Goal: Check status: Check status

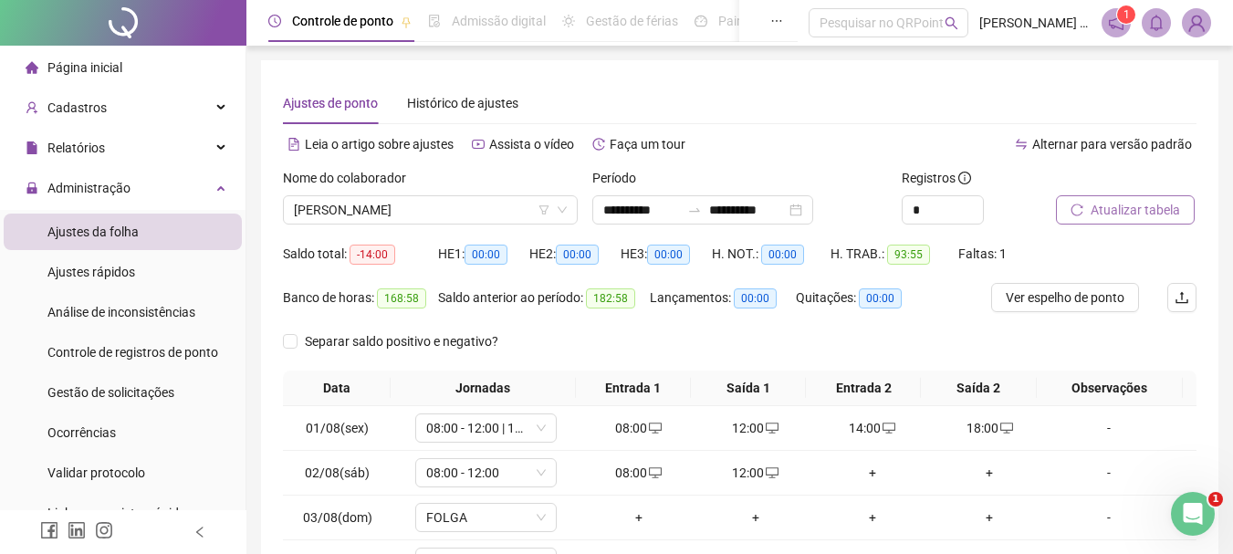
click at [1151, 207] on span "Atualizar tabela" at bounding box center [1134, 210] width 89 height 20
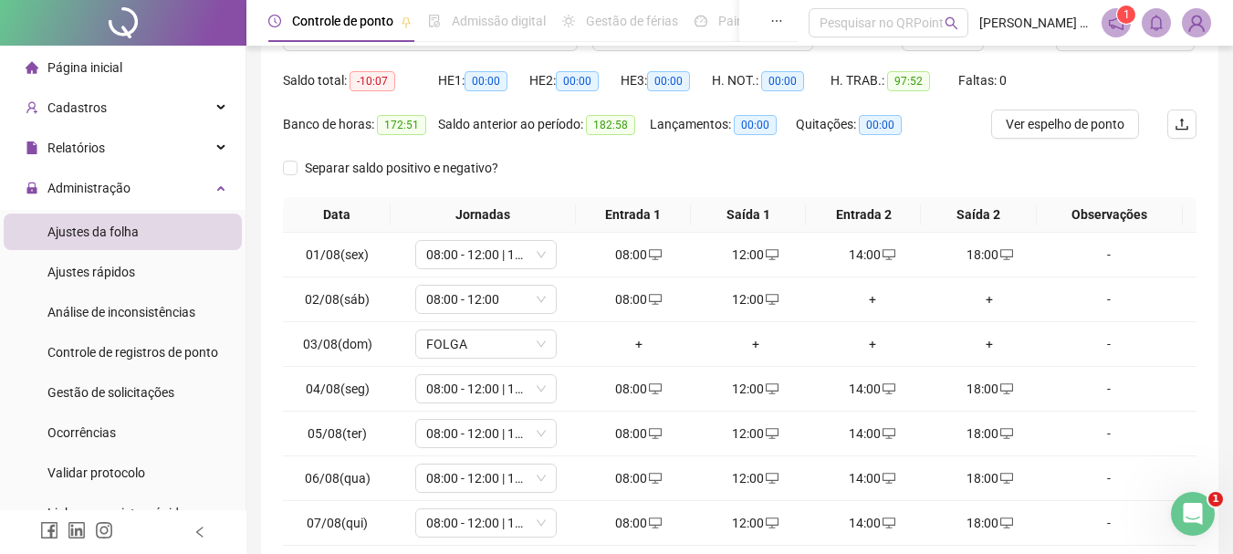
scroll to position [317, 0]
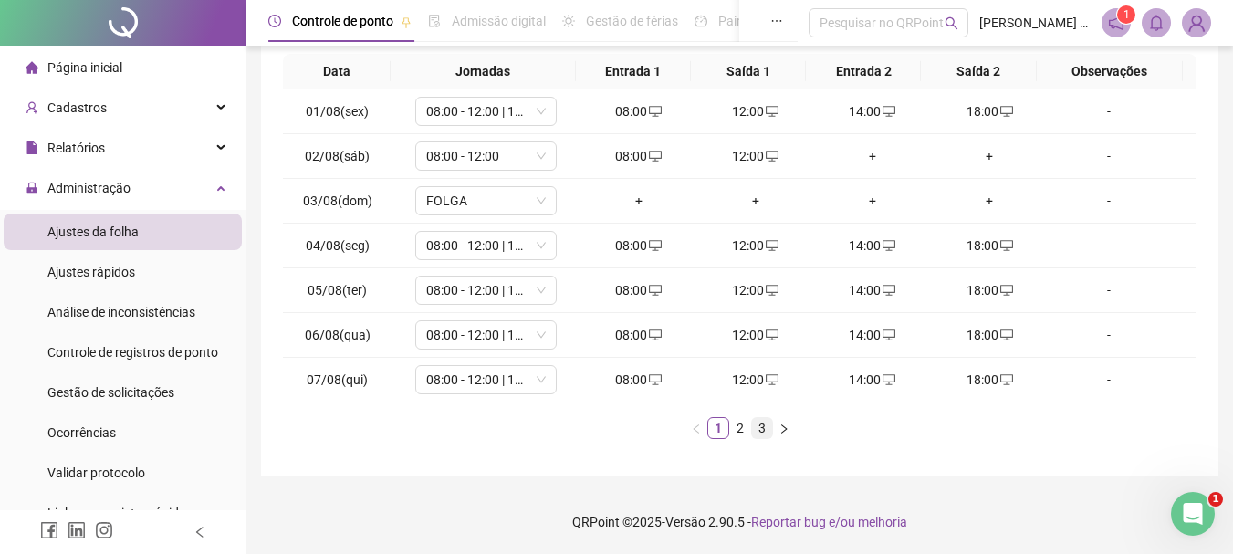
click at [767, 428] on link "3" at bounding box center [762, 428] width 20 height 20
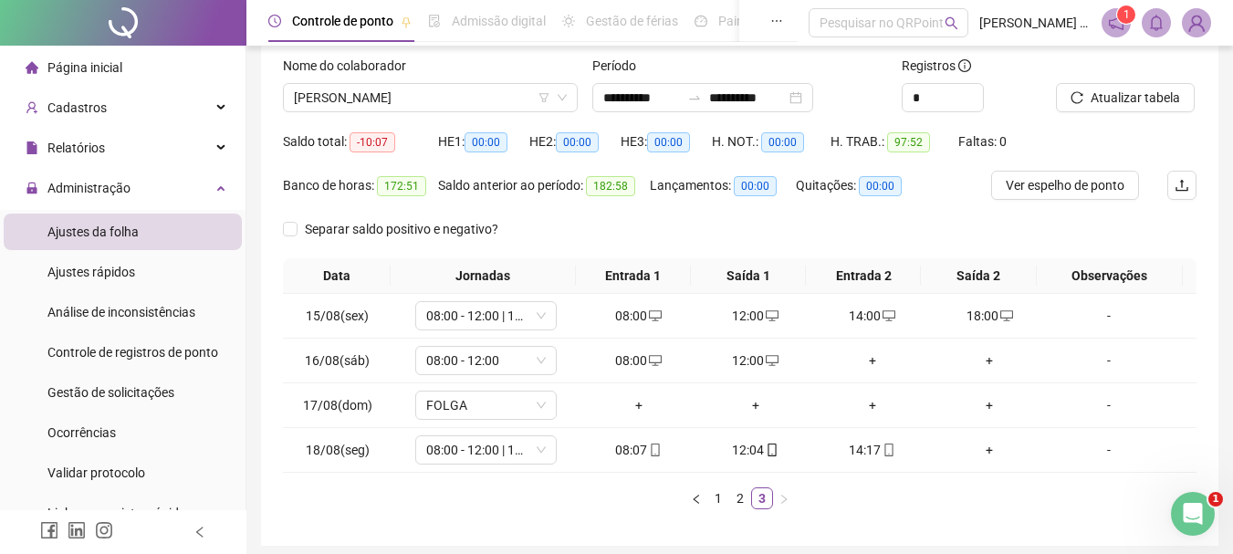
scroll to position [0, 0]
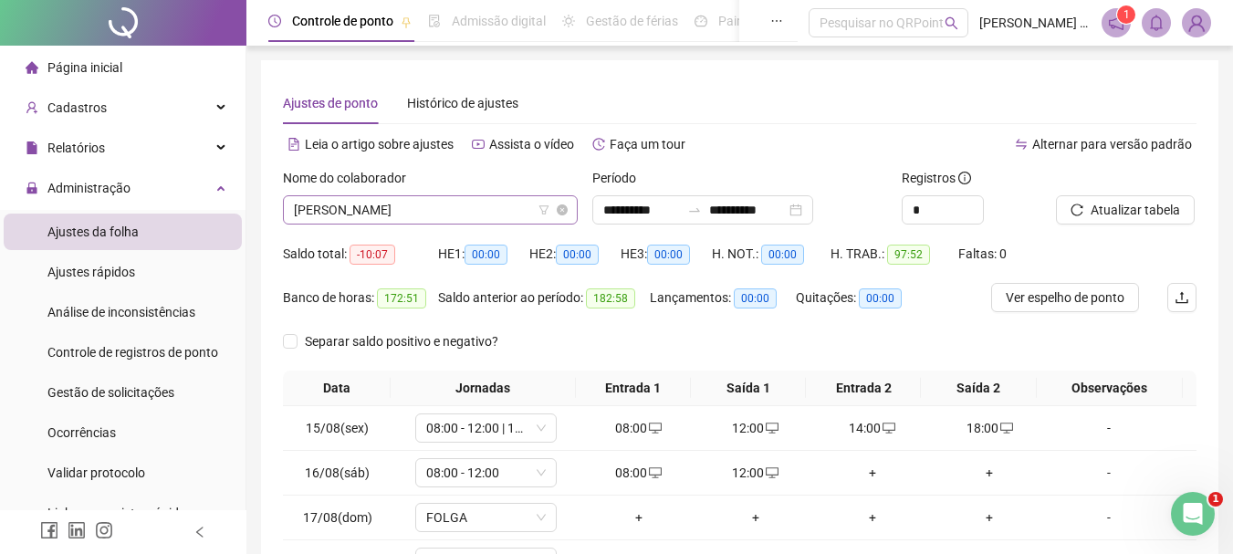
click at [452, 219] on span "[PERSON_NAME]" at bounding box center [430, 209] width 273 height 27
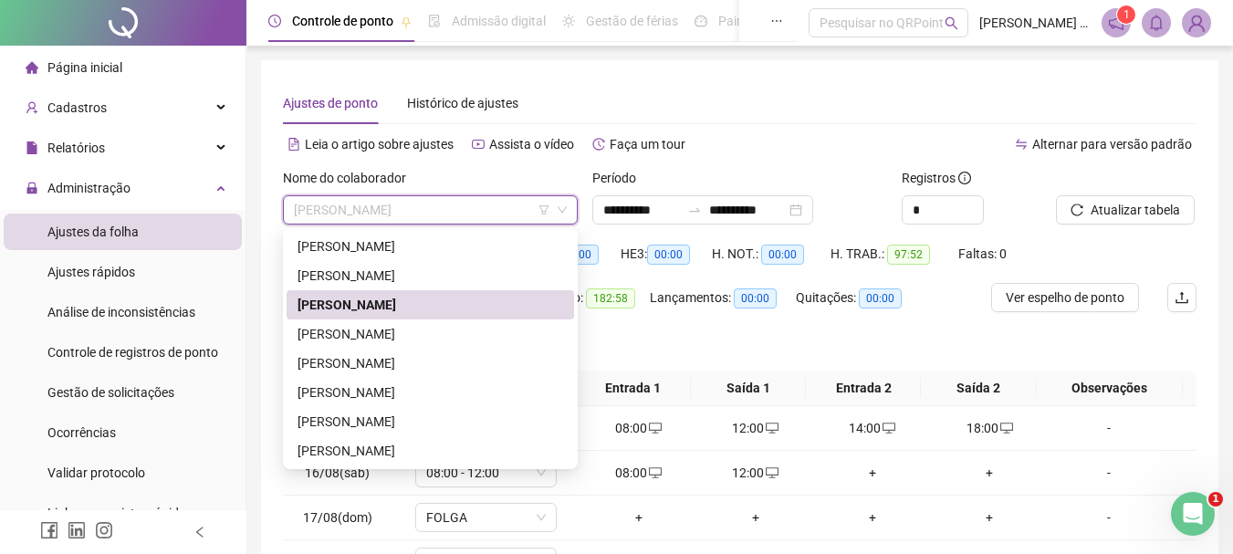
click at [715, 87] on div "Ajustes de ponto Histórico de ajustes" at bounding box center [739, 103] width 913 height 42
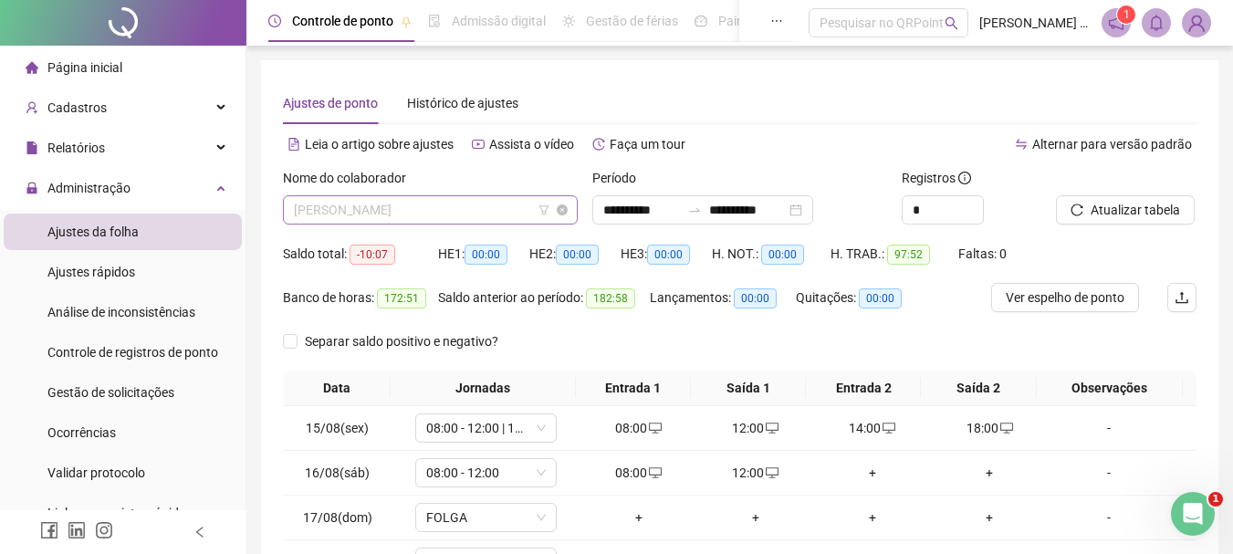
click at [427, 207] on span "[PERSON_NAME]" at bounding box center [430, 209] width 273 height 27
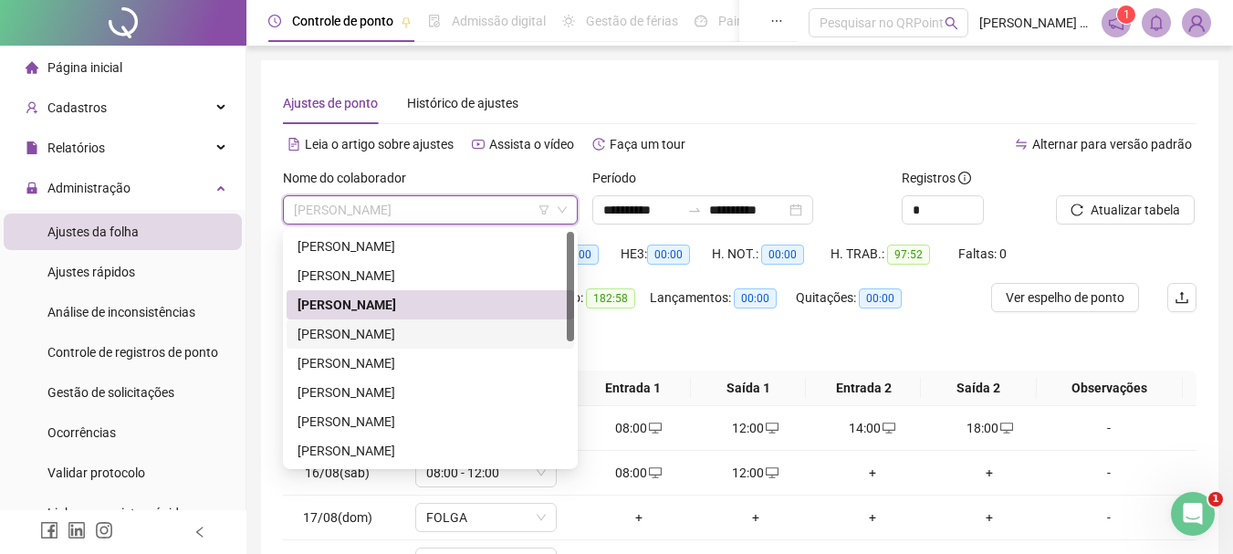
click at [390, 329] on div "[PERSON_NAME]" at bounding box center [429, 334] width 265 height 20
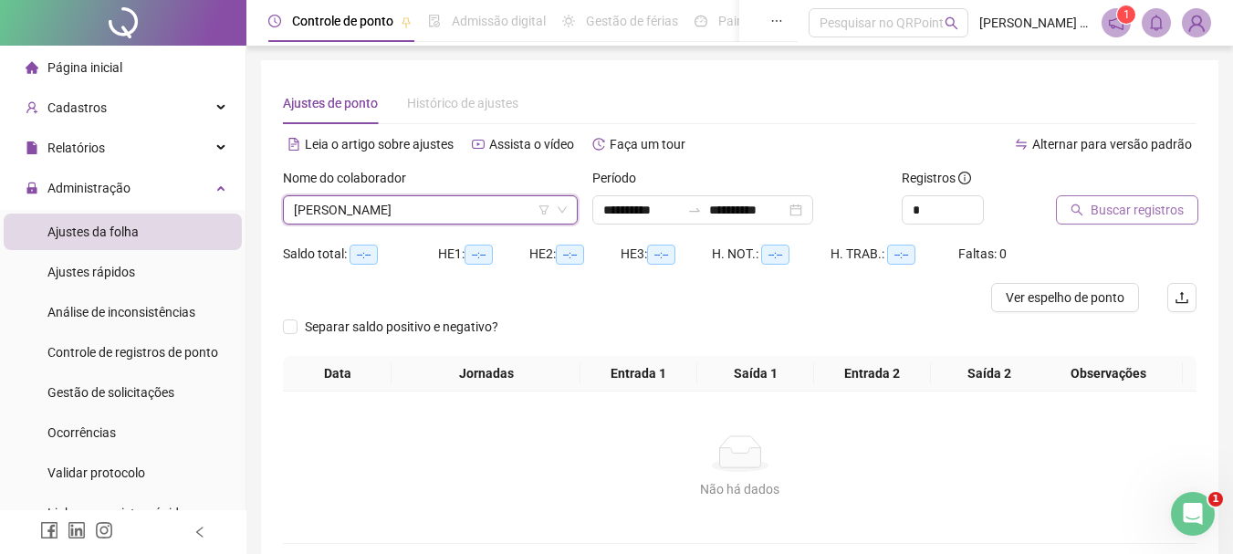
click at [1133, 202] on span "Buscar registros" at bounding box center [1136, 210] width 93 height 20
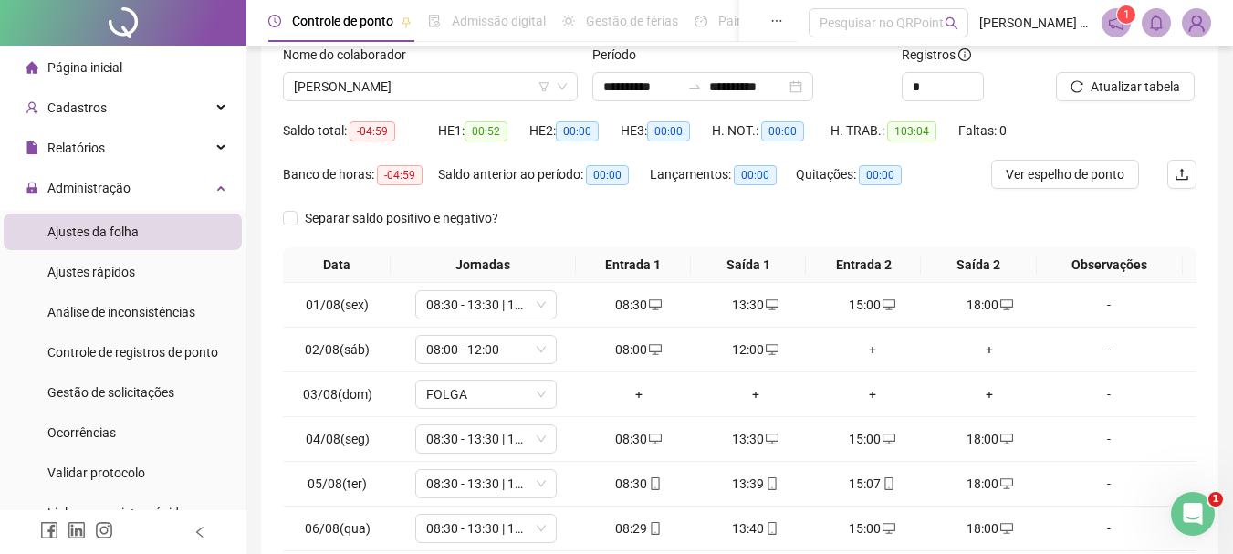
scroll to position [114, 0]
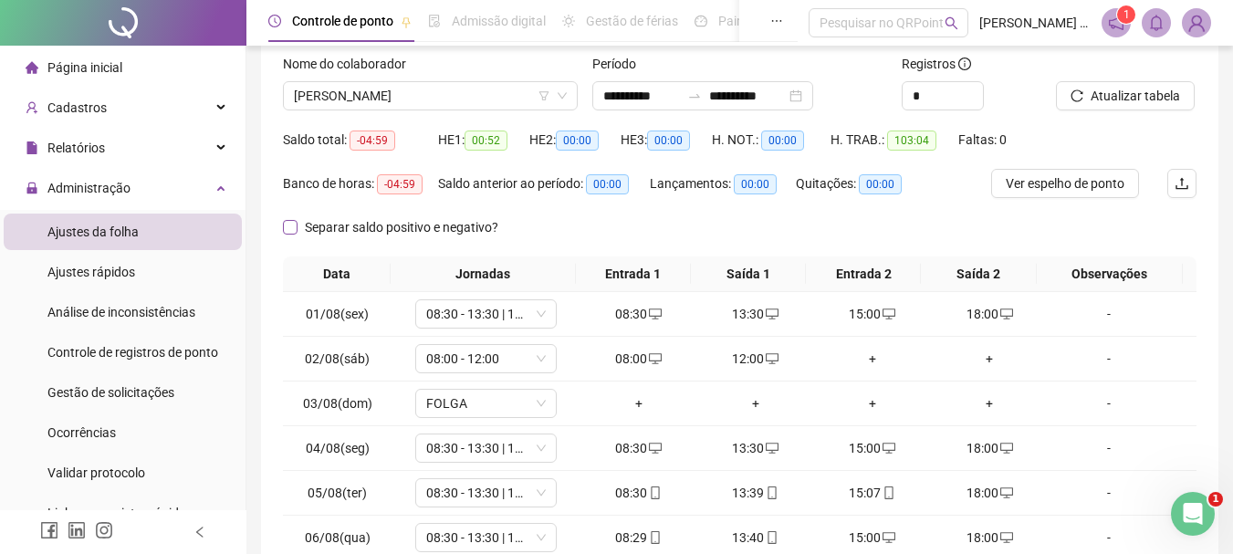
click at [296, 229] on span at bounding box center [290, 227] width 15 height 15
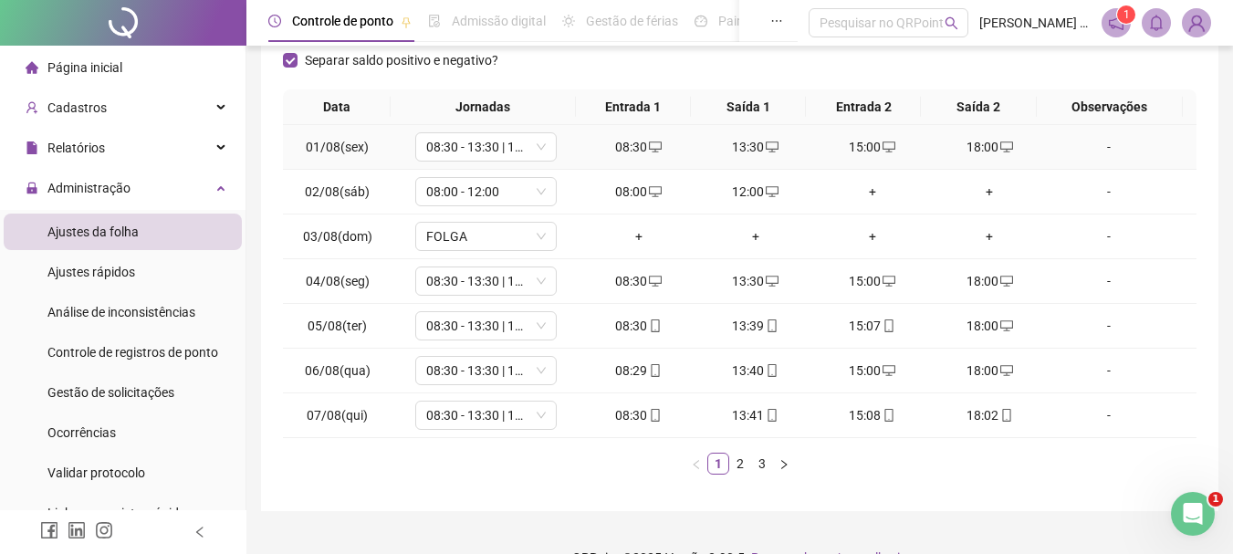
scroll to position [317, 0]
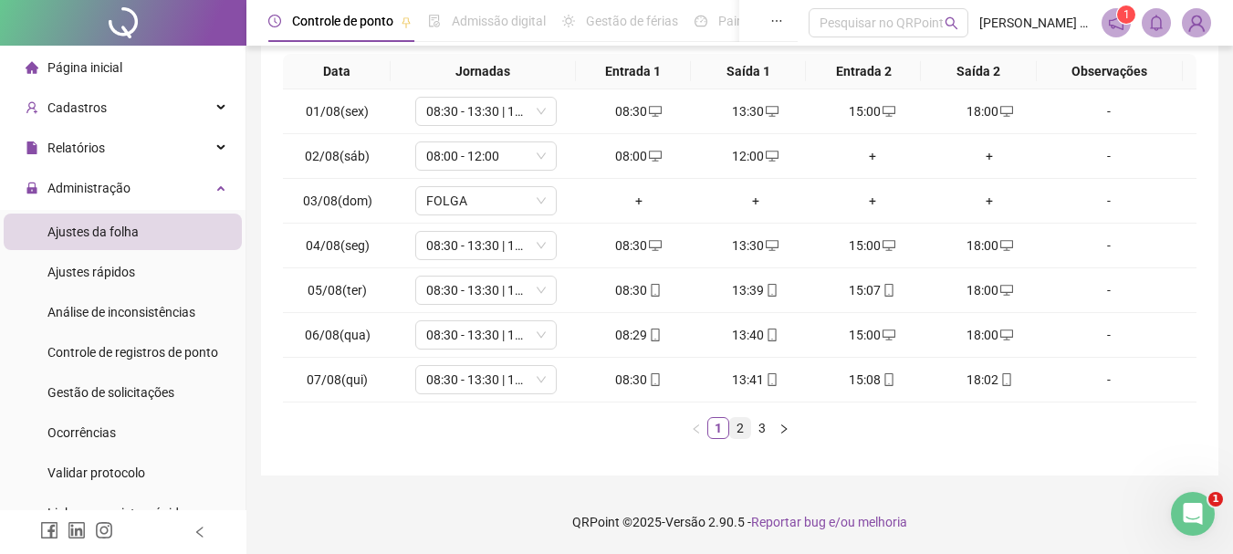
click at [744, 425] on link "2" at bounding box center [740, 428] width 20 height 20
click at [761, 425] on link "3" at bounding box center [762, 428] width 20 height 20
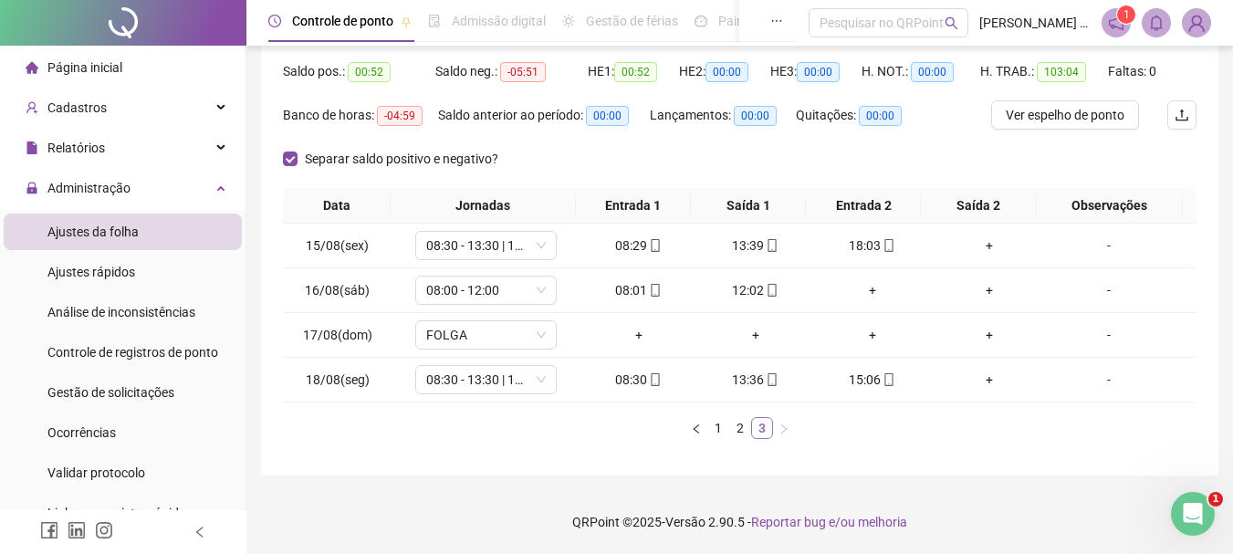
scroll to position [182, 0]
click at [736, 427] on link "2" at bounding box center [740, 428] width 20 height 20
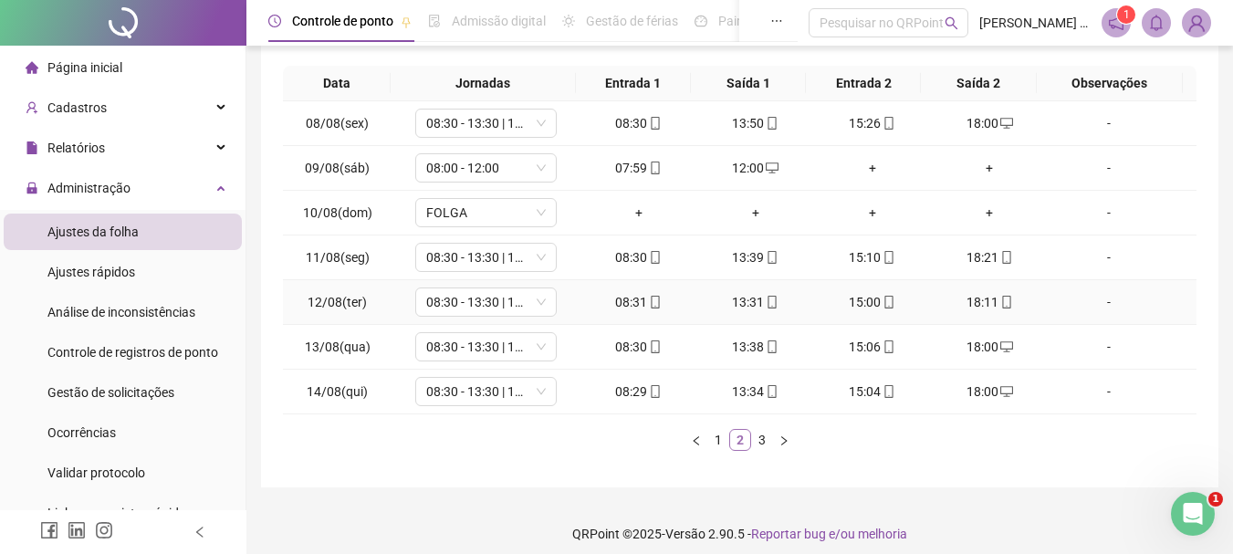
scroll to position [317, 0]
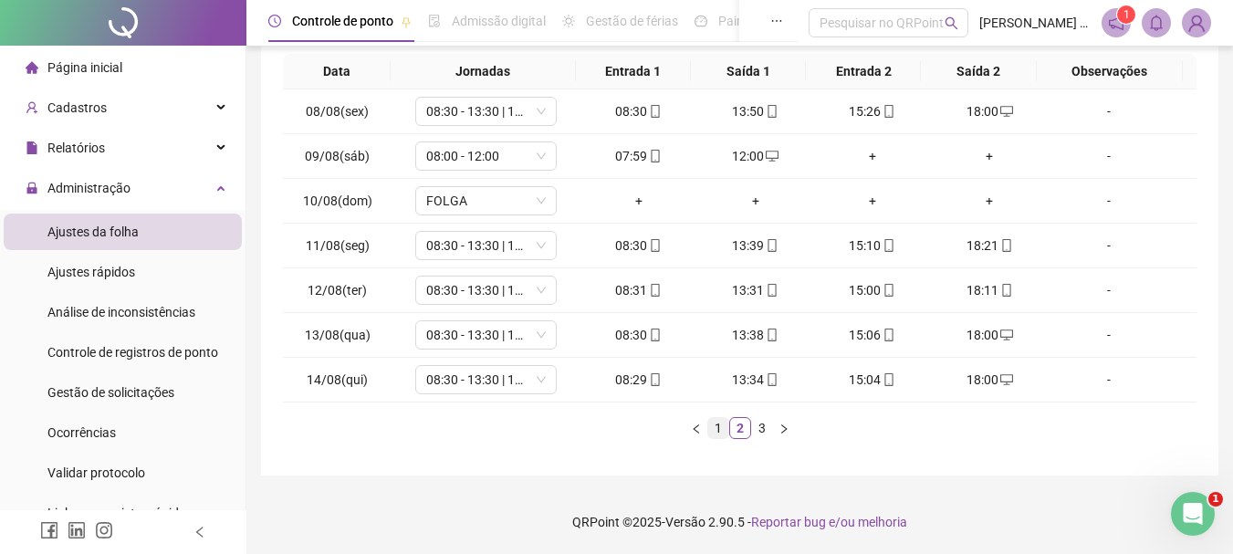
click at [718, 434] on link "1" at bounding box center [718, 428] width 20 height 20
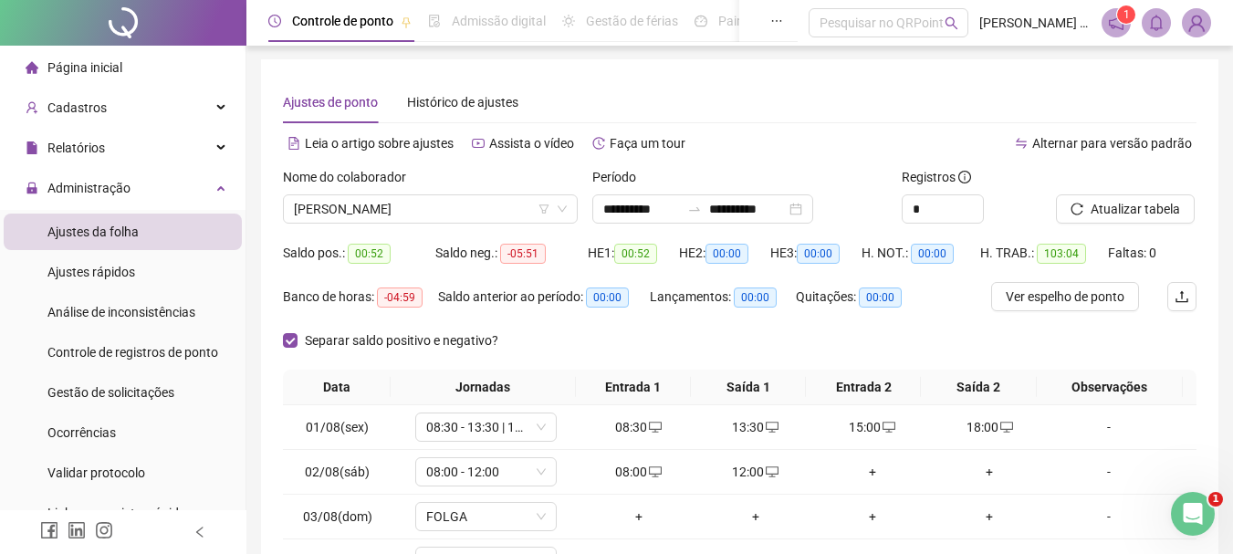
scroll to position [0, 0]
click at [754, 205] on input "**********" at bounding box center [747, 210] width 77 height 20
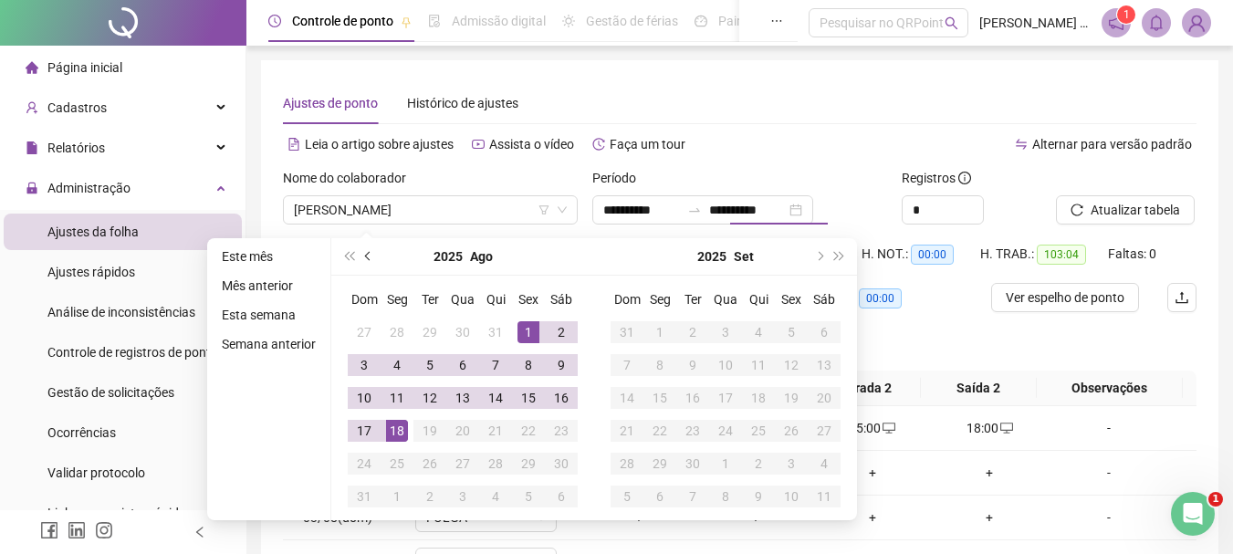
click at [364, 249] on button "prev-year" at bounding box center [369, 256] width 20 height 36
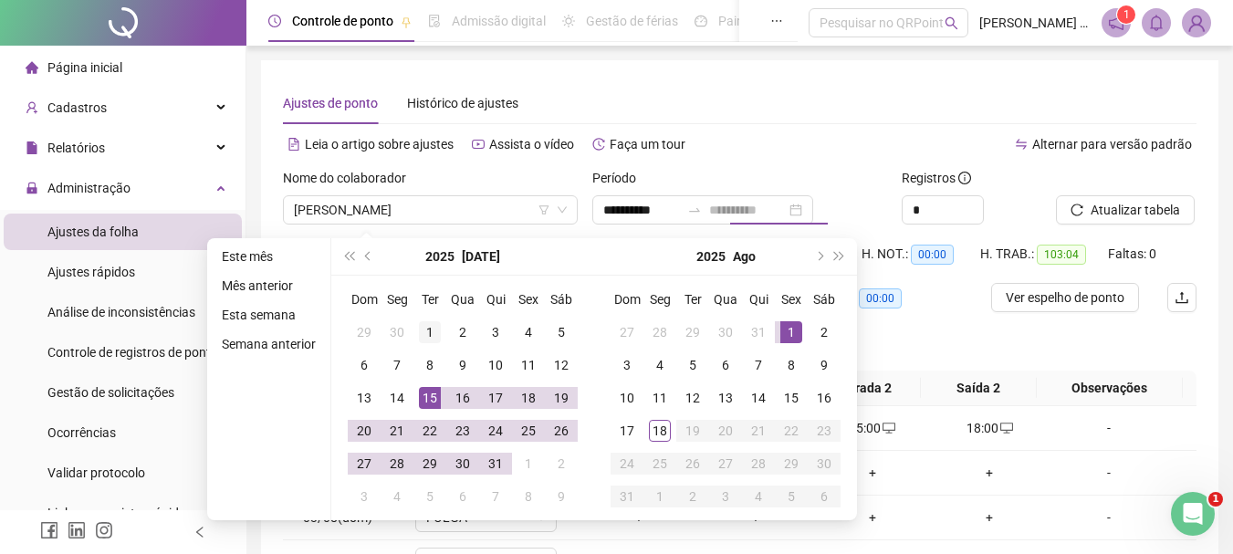
type input "**********"
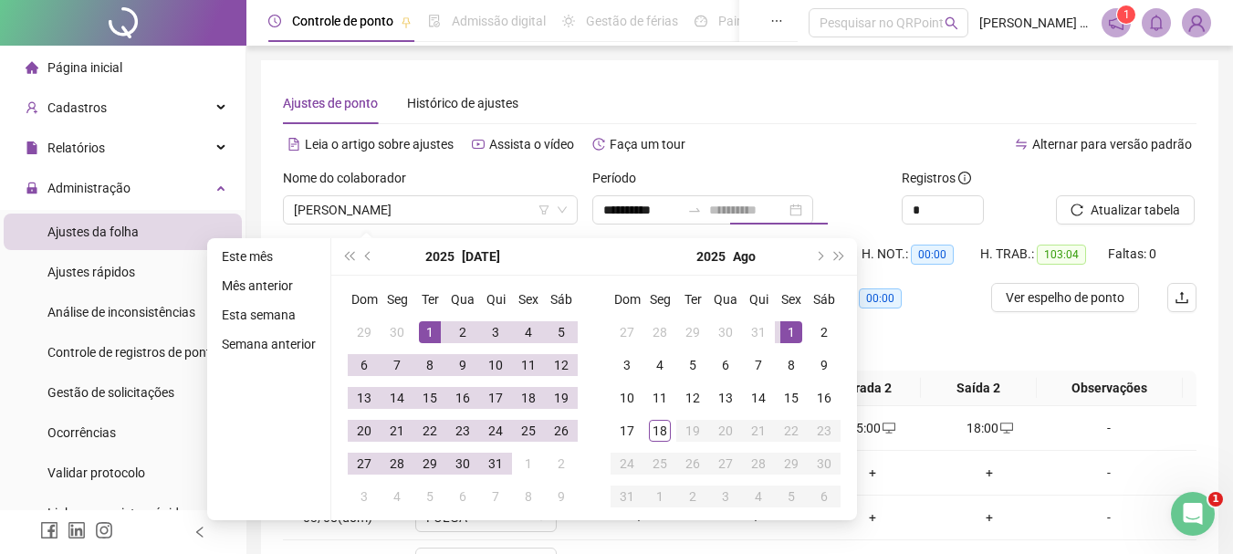
click at [424, 332] on div "1" at bounding box center [430, 332] width 22 height 22
click at [498, 461] on div "31" at bounding box center [495, 464] width 22 height 22
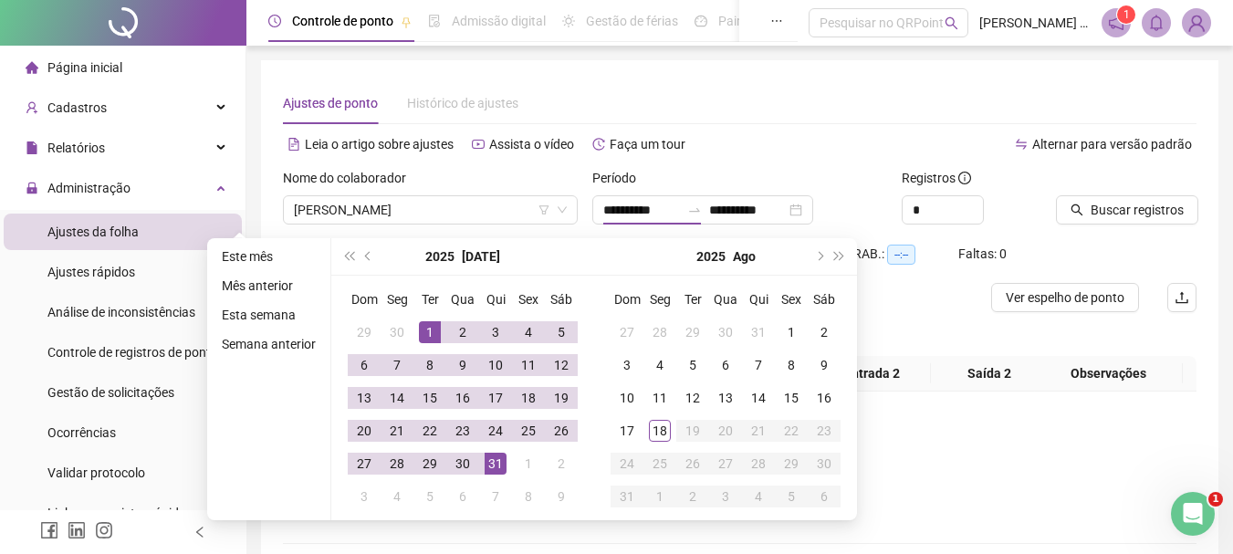
type input "**********"
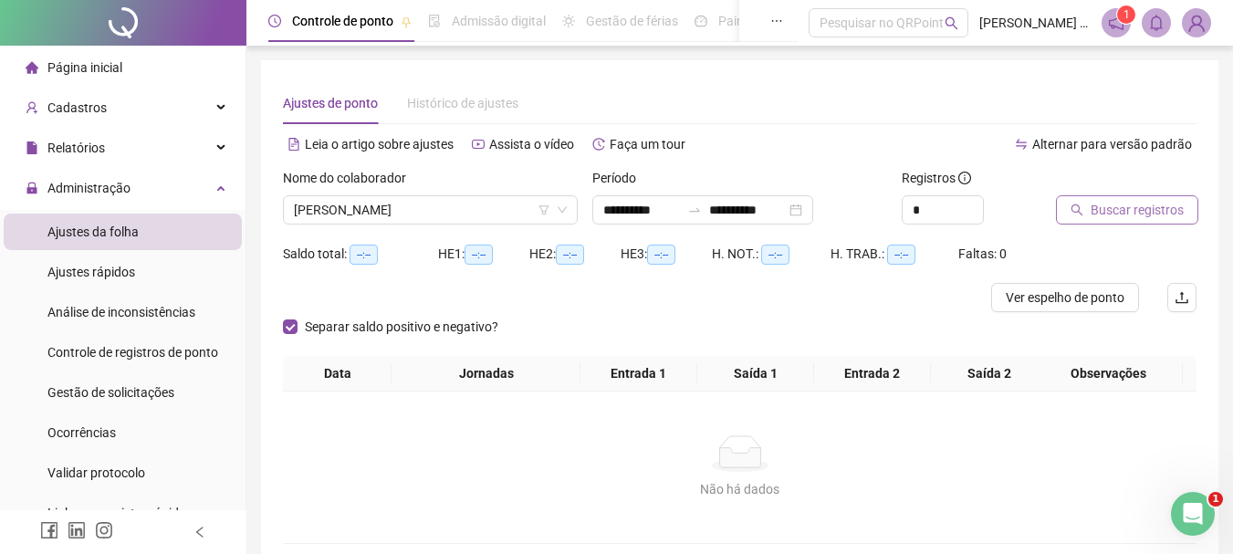
click at [1124, 209] on span "Buscar registros" at bounding box center [1136, 210] width 93 height 20
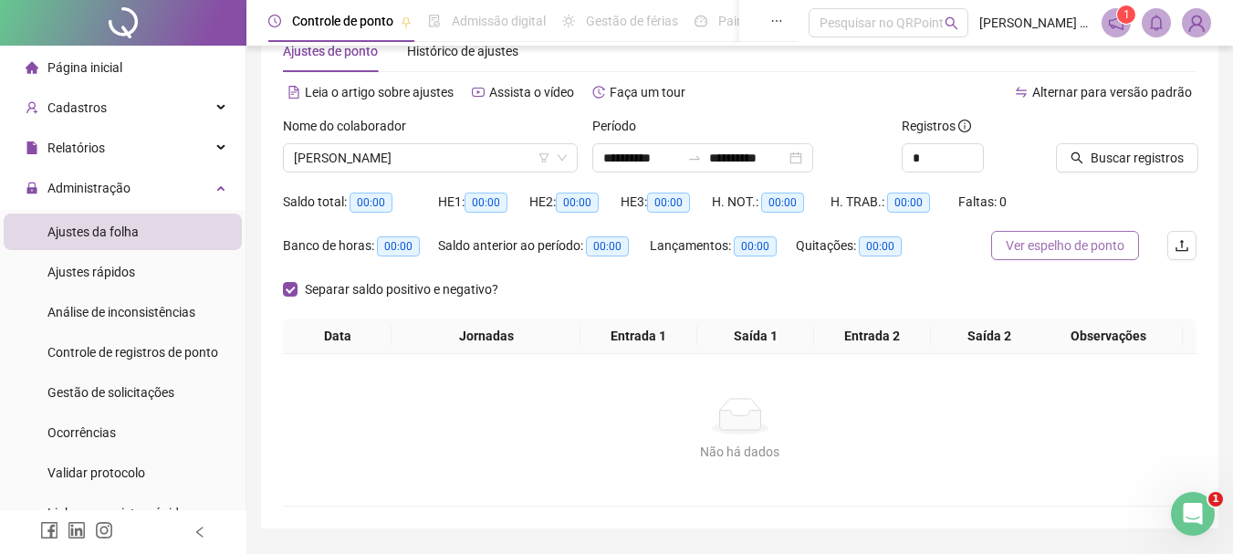
scroll to position [105, 0]
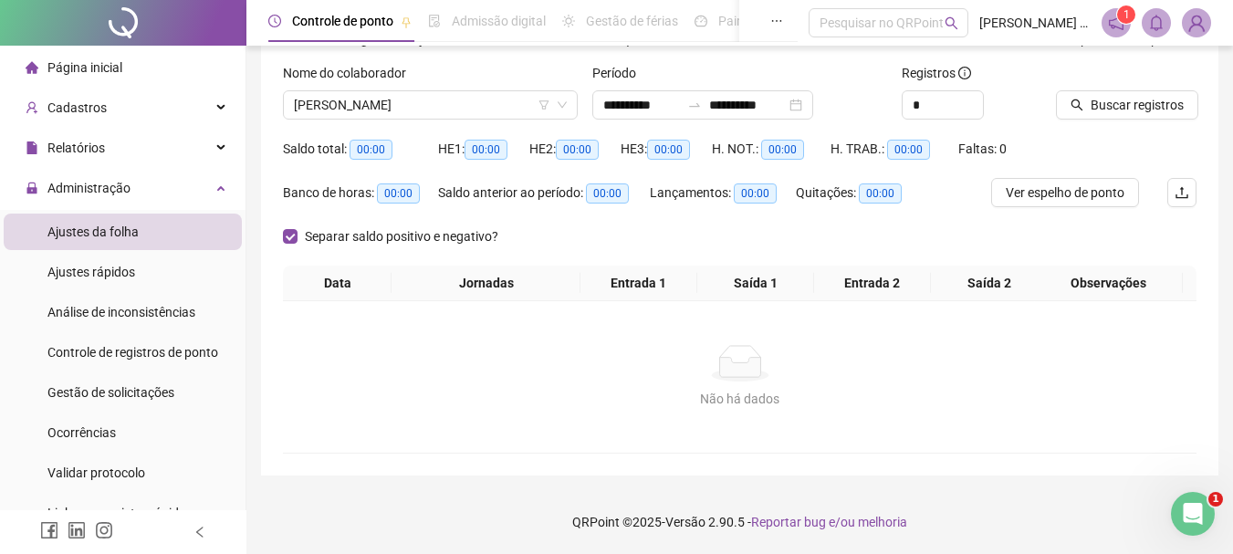
click at [492, 86] on div "Nome do colaborador" at bounding box center [430, 76] width 295 height 27
click at [474, 97] on span "[PERSON_NAME]" at bounding box center [430, 104] width 273 height 27
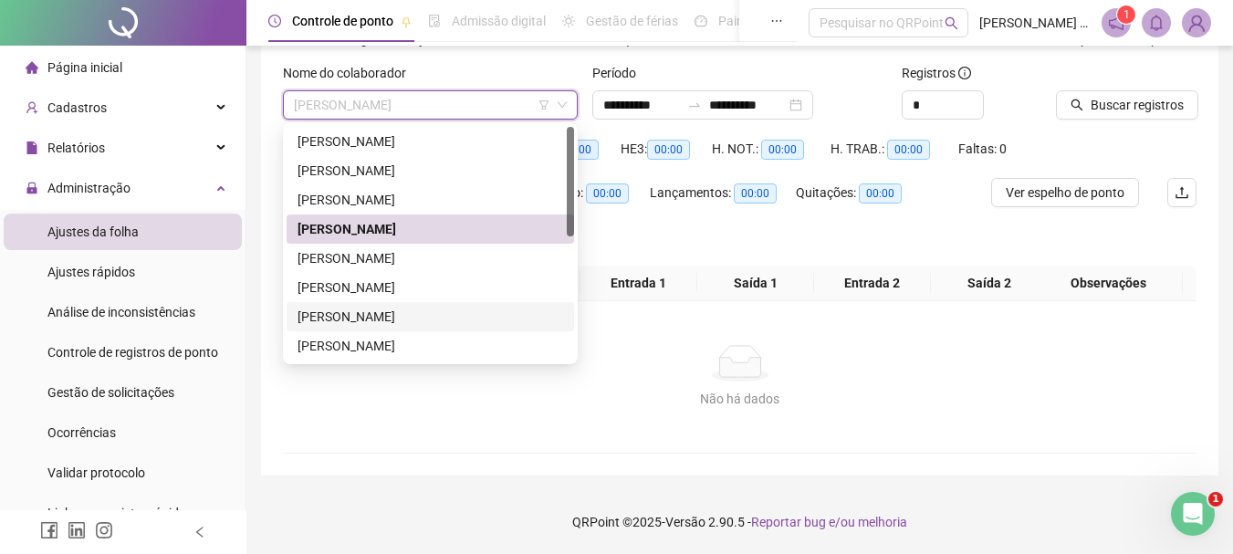
scroll to position [182, 0]
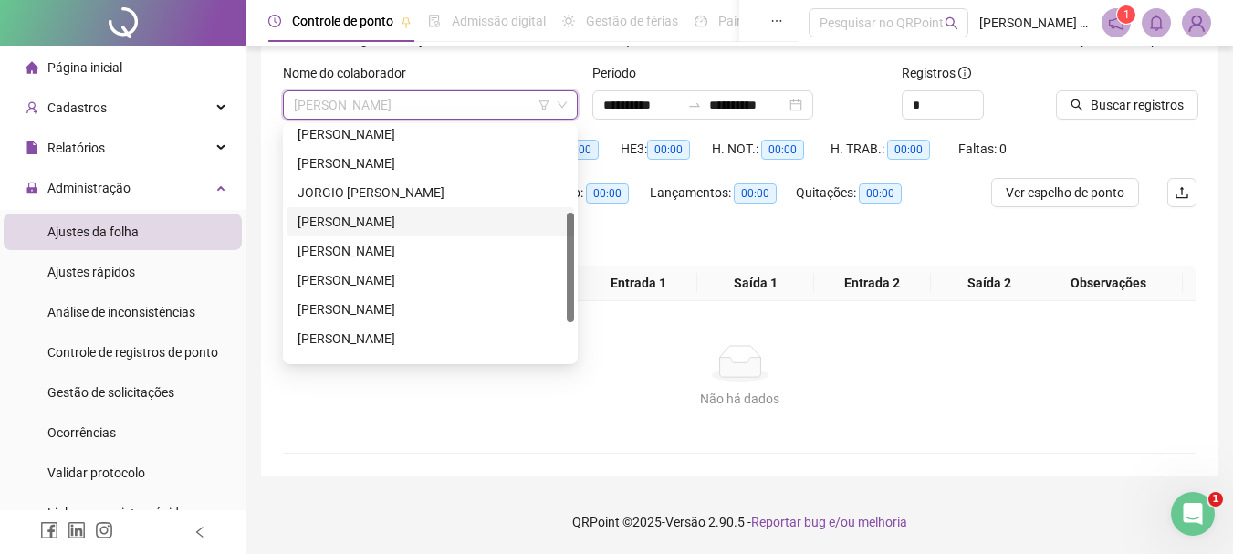
click at [366, 223] on div "[PERSON_NAME]" at bounding box center [429, 222] width 265 height 20
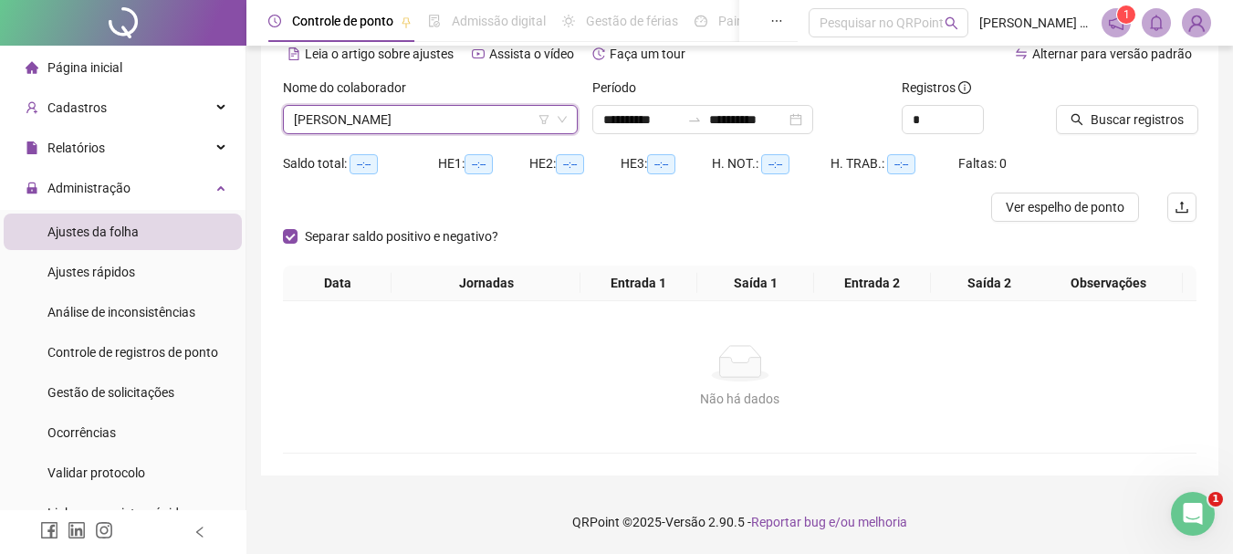
scroll to position [90, 0]
click at [1101, 120] on span "Buscar registros" at bounding box center [1136, 119] width 93 height 20
